Goal: Task Accomplishment & Management: Manage account settings

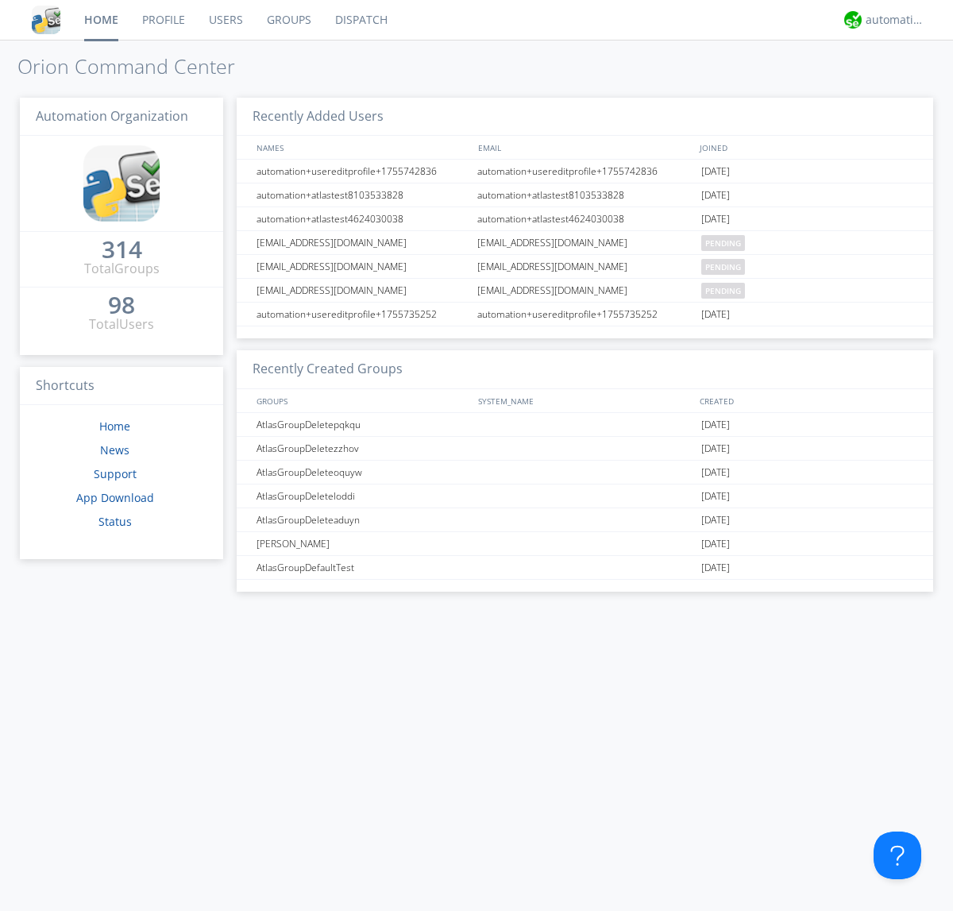
click at [287, 20] on link "Groups" at bounding box center [289, 20] width 68 height 40
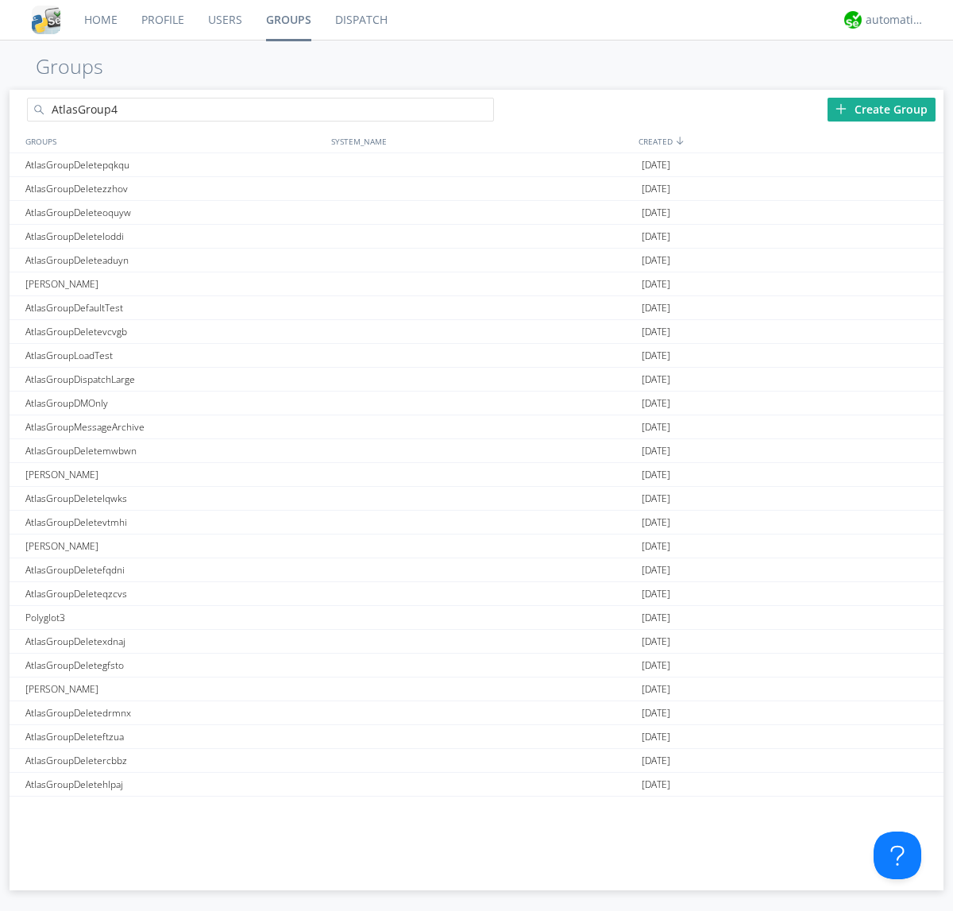
type input "AtlasGroup4"
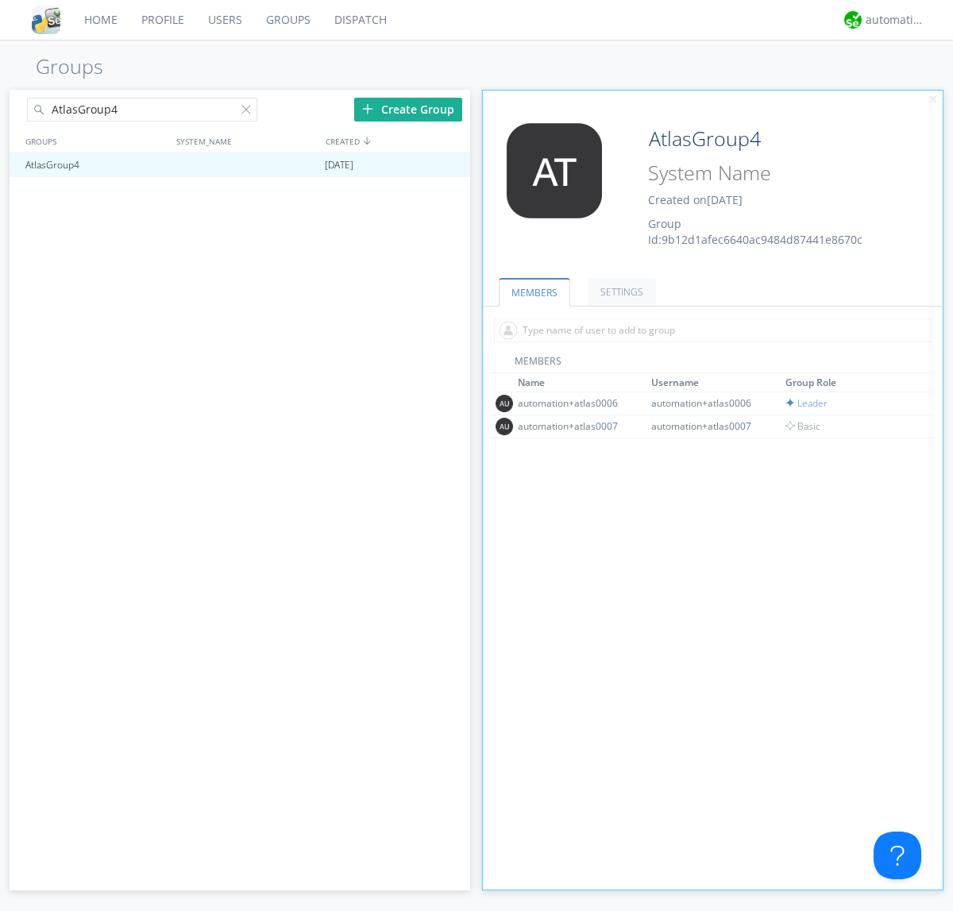
click at [619, 291] on link "SETTINGS" at bounding box center [622, 292] width 68 height 28
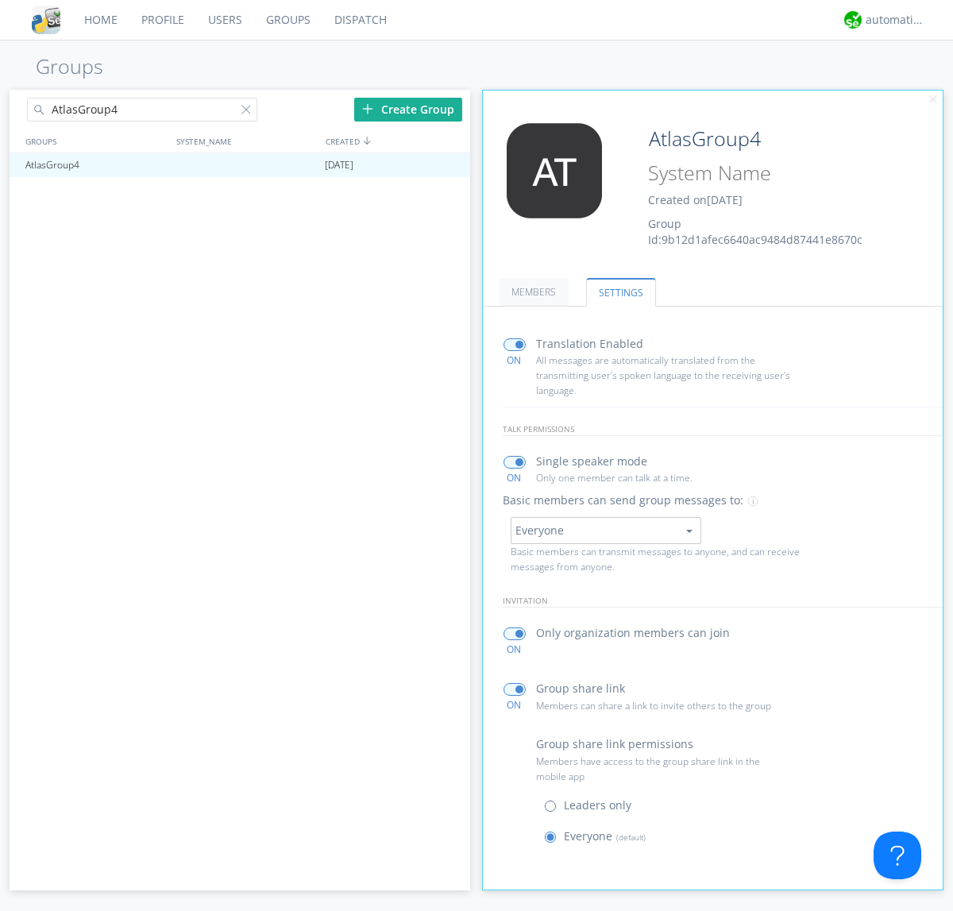
click at [605, 530] on button "Everyone" at bounding box center [606, 530] width 191 height 27
click at [0, 0] on link "Leaders only" at bounding box center [0, 0] width 0 height 0
click at [891, 20] on div "automation+atlas" at bounding box center [896, 20] width 60 height 16
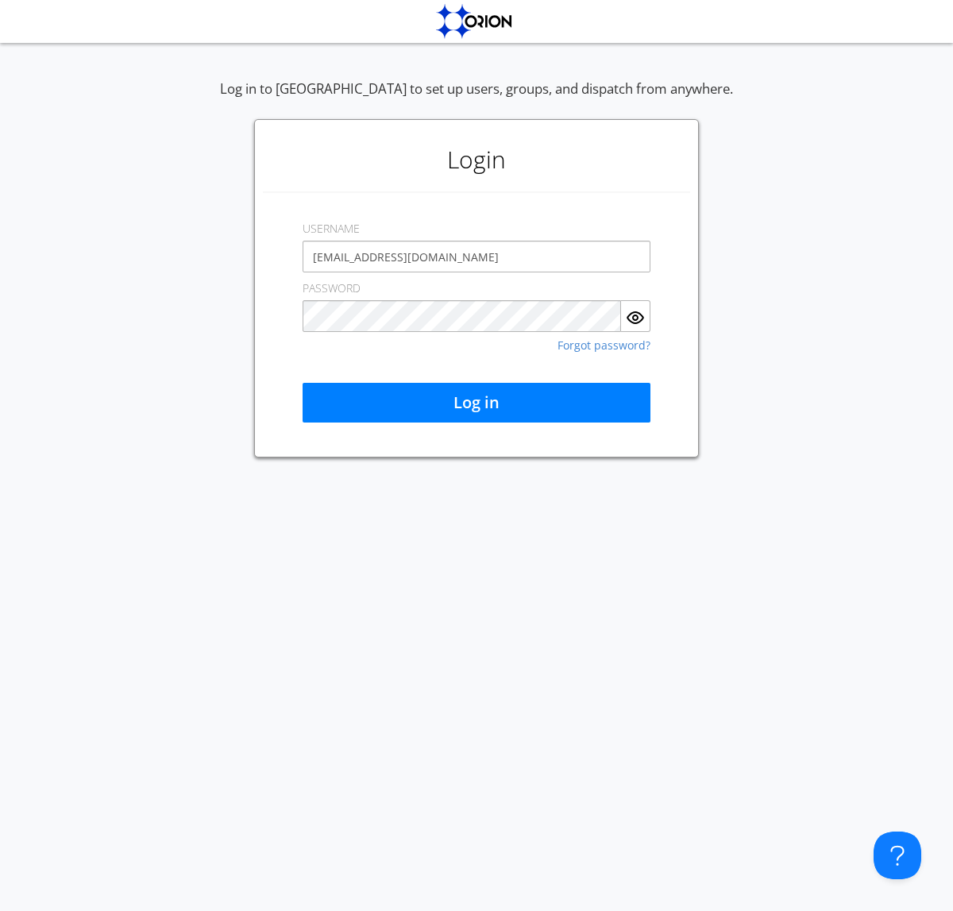
type input "[EMAIL_ADDRESS][DOMAIN_NAME]"
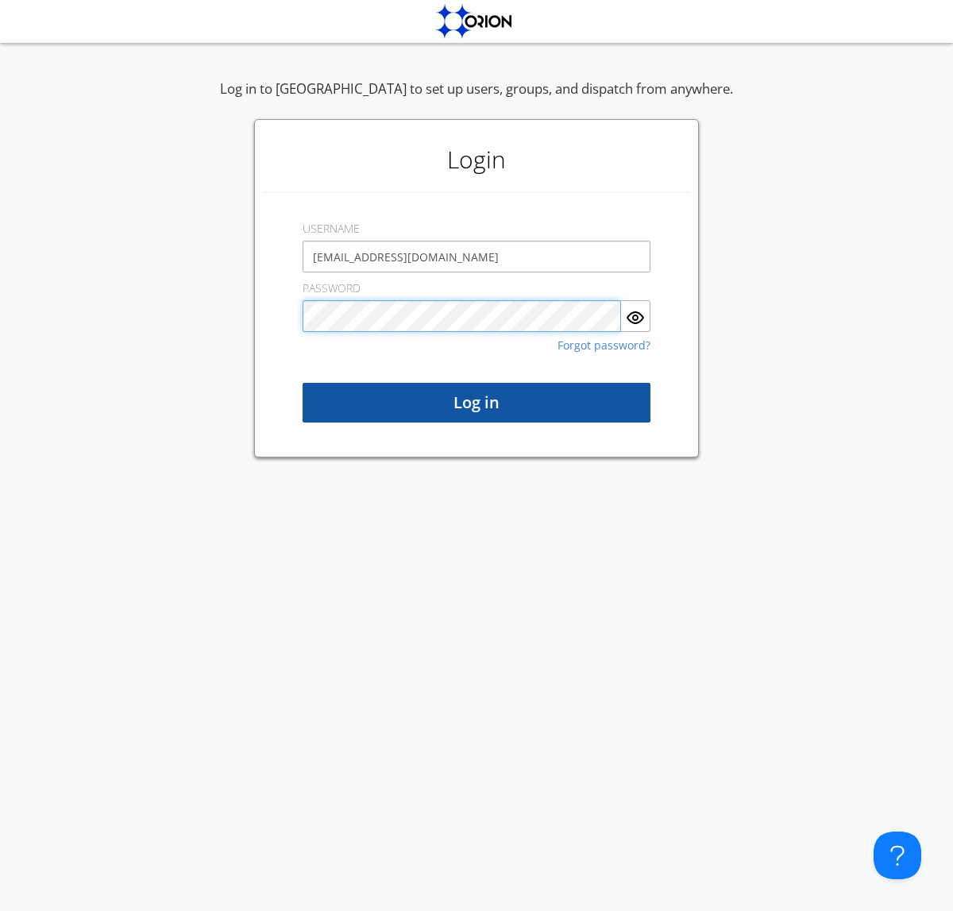
click at [477, 403] on button "Log in" at bounding box center [477, 403] width 348 height 40
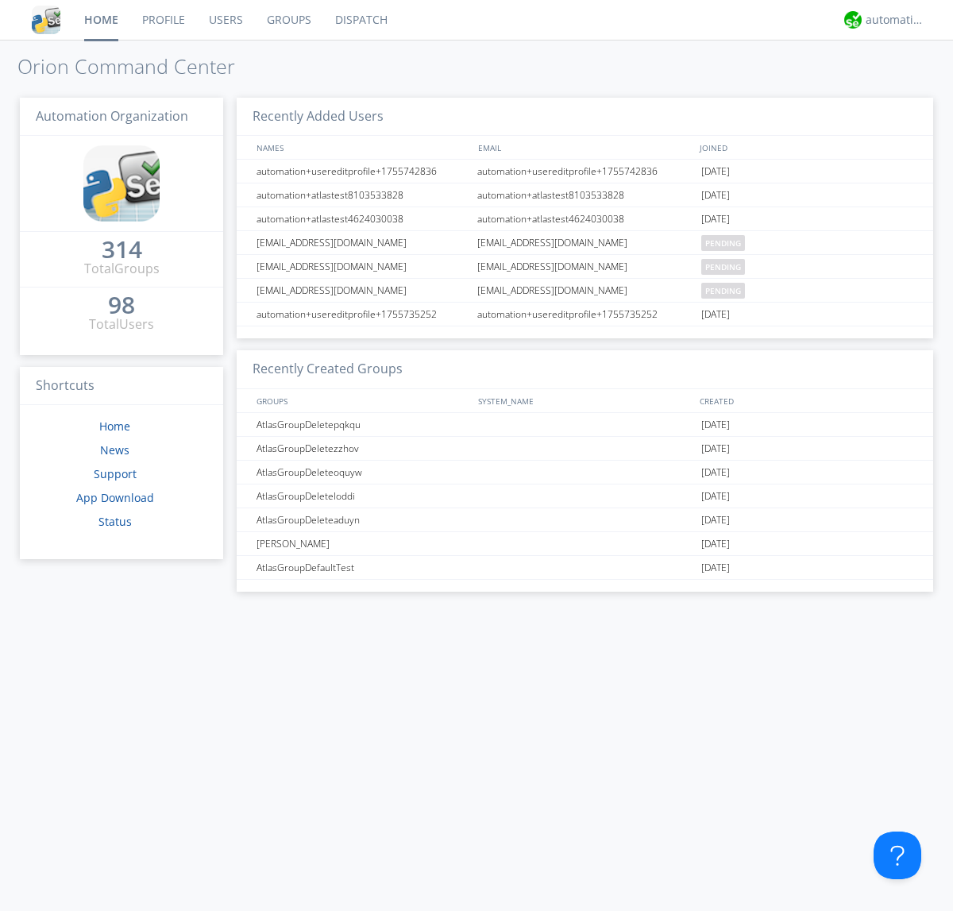
click at [287, 20] on link "Groups" at bounding box center [289, 20] width 68 height 40
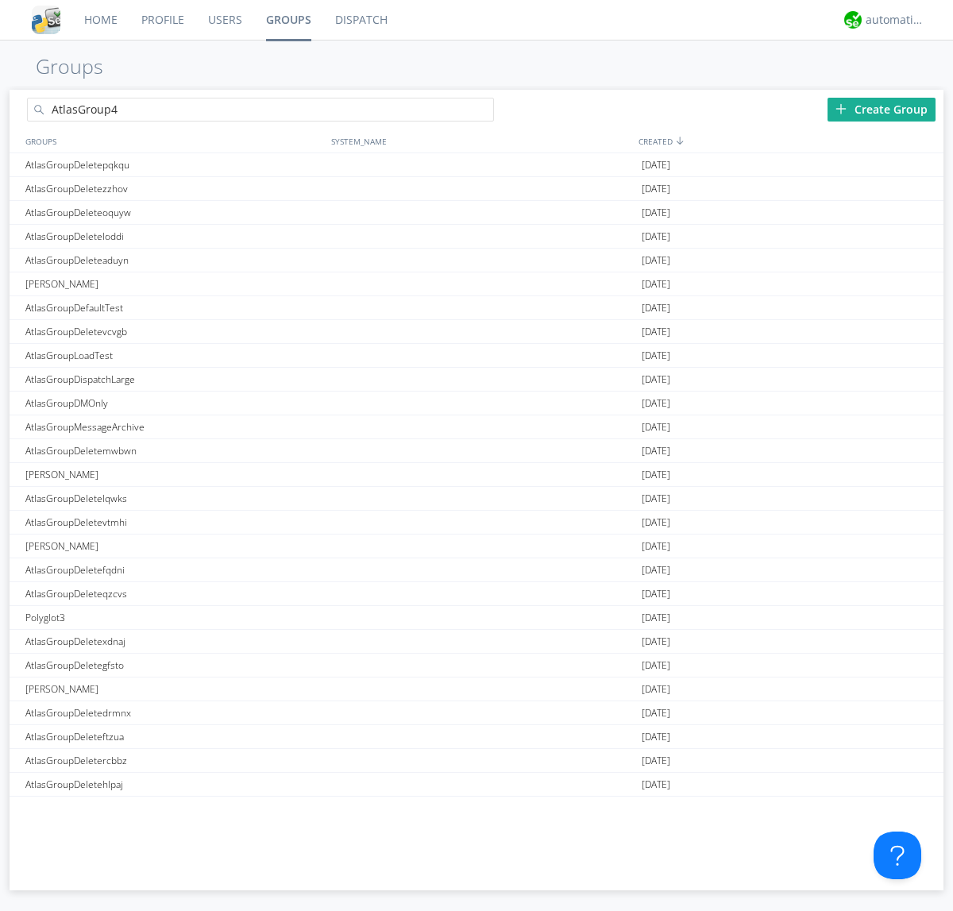
type input "AtlasGroup4"
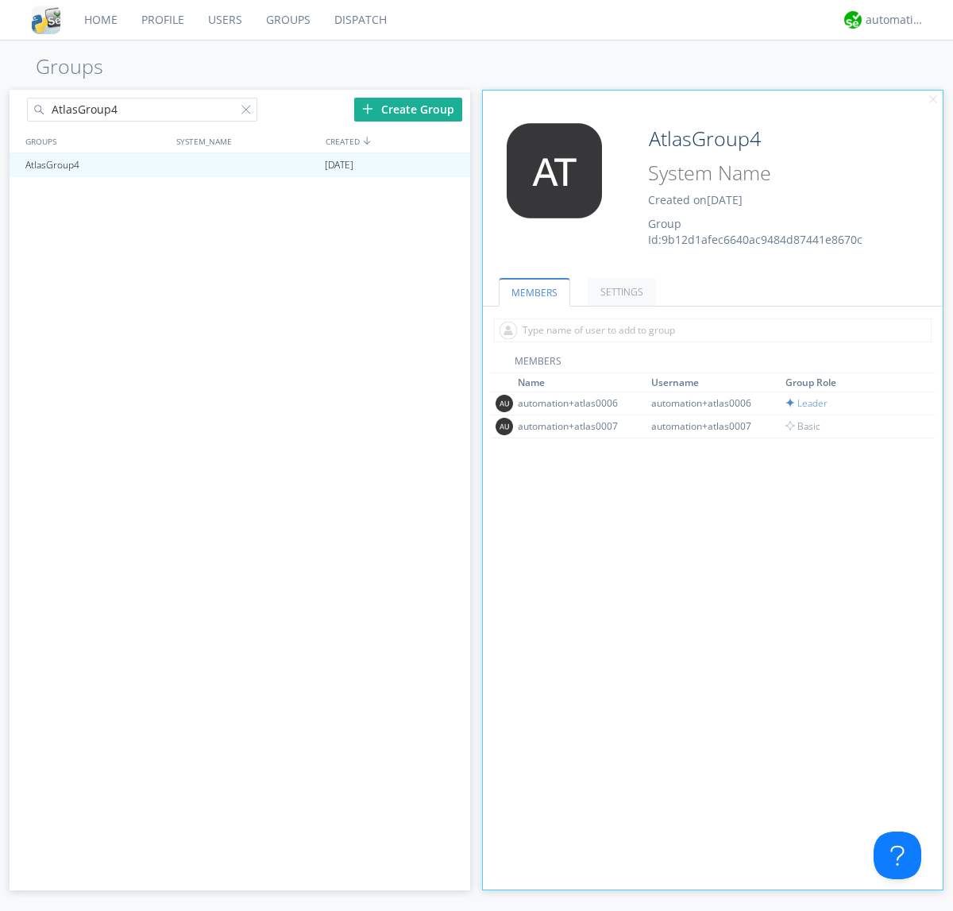
click at [619, 291] on link "SETTINGS" at bounding box center [622, 292] width 68 height 28
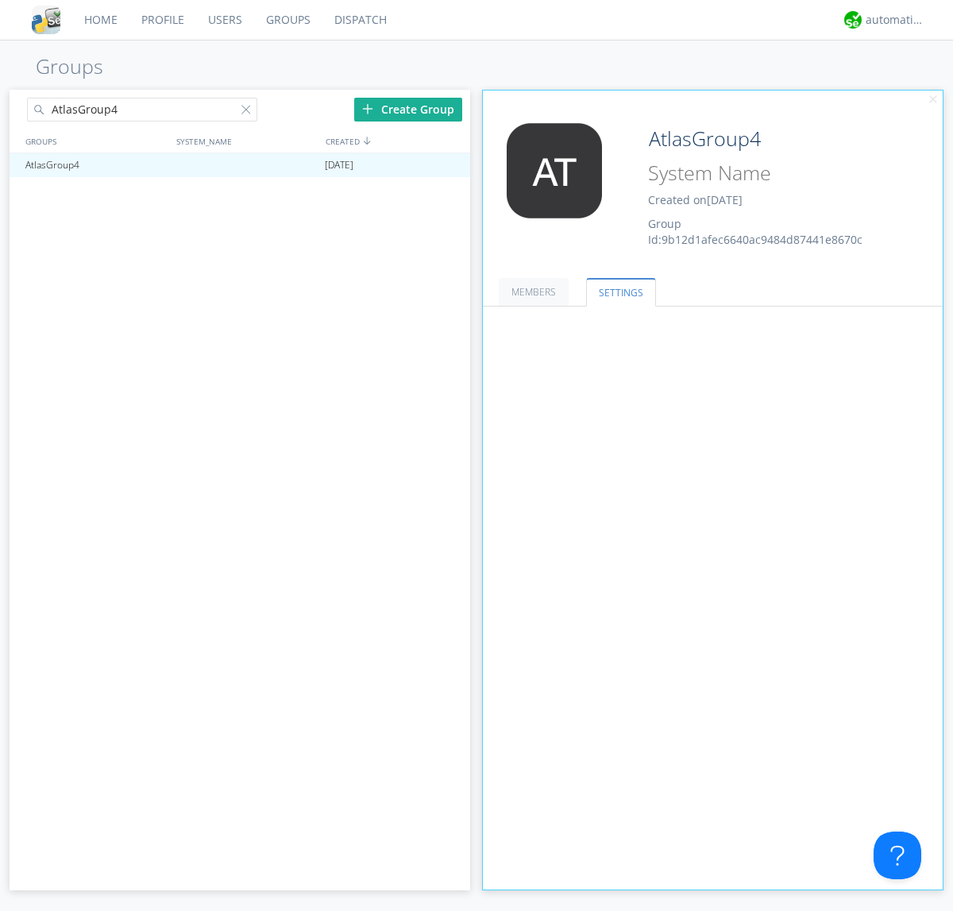
click at [0, 0] on button "Leaders only" at bounding box center [0, 0] width 0 height 0
click at [0, 0] on link "No One (Direct Messages Only)" at bounding box center [0, 0] width 0 height 0
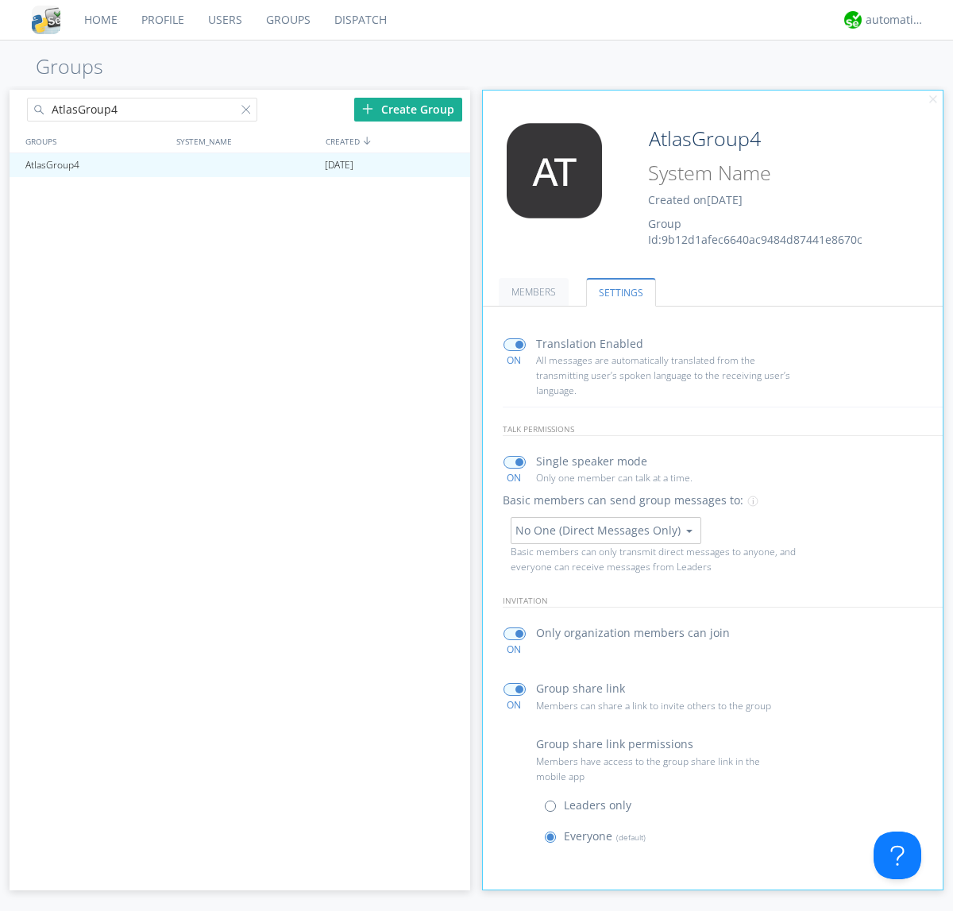
click at [605, 530] on button "No One (Direct Messages Only)" at bounding box center [606, 530] width 191 height 27
click at [0, 0] on link "Everyone" at bounding box center [0, 0] width 0 height 0
click at [891, 20] on div "automation+atlas" at bounding box center [896, 20] width 60 height 16
